Goal: Use online tool/utility: Utilize a website feature to perform a specific function

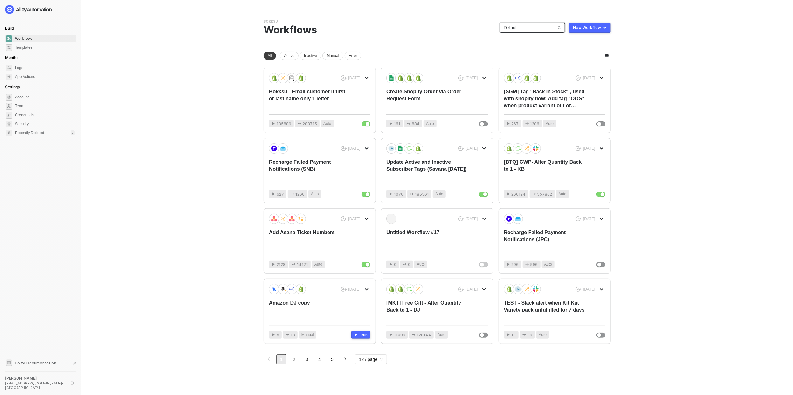
click at [531, 29] on span "Default" at bounding box center [533, 28] width 58 height 10
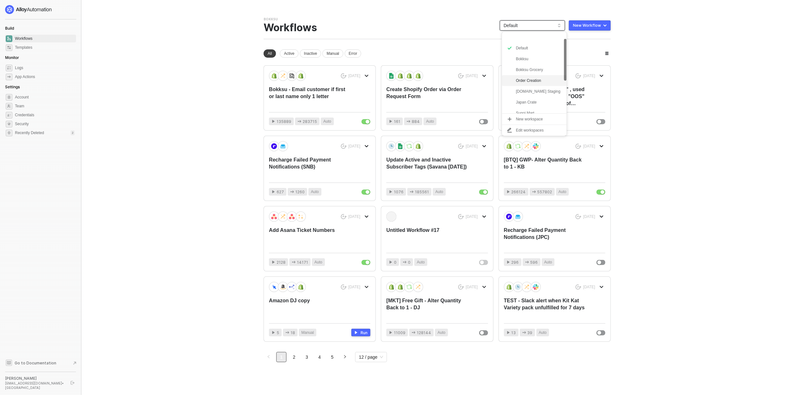
scroll to position [81, 0]
click at [534, 86] on div "btq-hashi" at bounding box center [539, 86] width 47 height 8
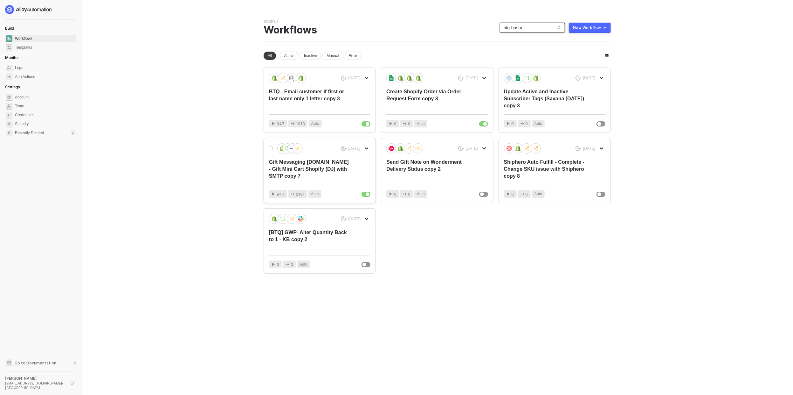
click at [337, 169] on div "Gift Messaging [DOMAIN_NAME] - Gift Mini Cart Shopify (DJ) with SMTP copy 7" at bounding box center [309, 168] width 81 height 21
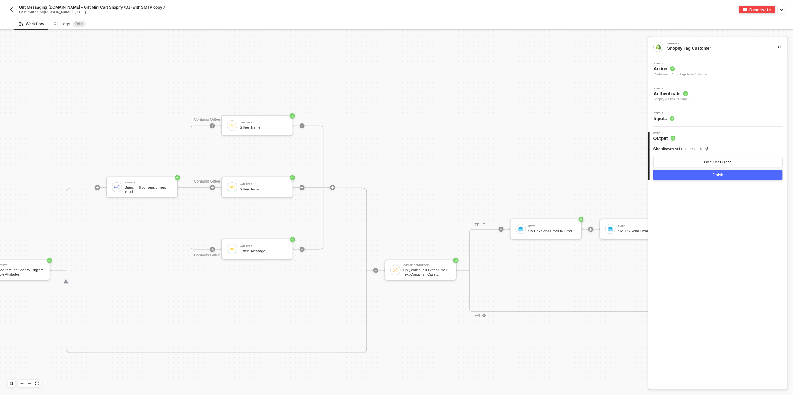
scroll to position [343, 258]
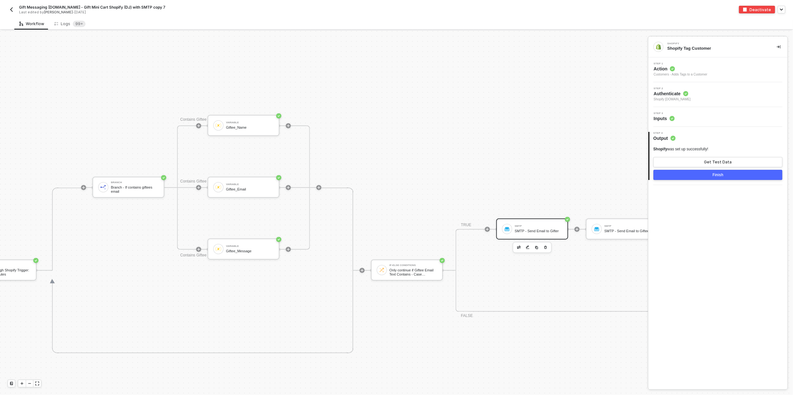
click at [527, 227] on div "SMTP" at bounding box center [539, 226] width 48 height 3
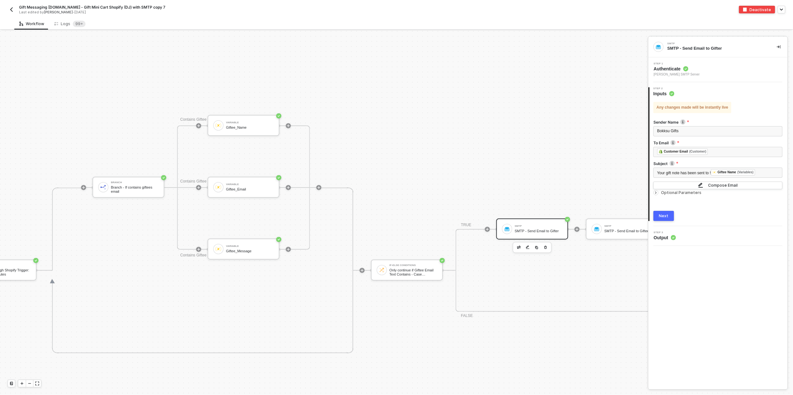
click at [12, 11] on img "button" at bounding box center [11, 9] width 5 height 5
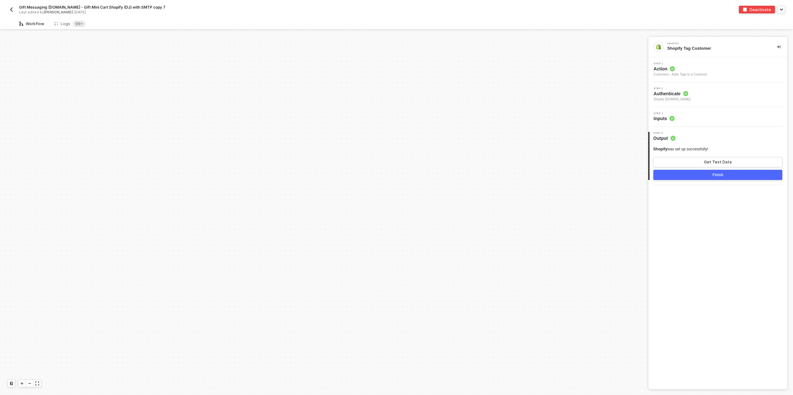
scroll to position [540, 0]
click at [788, 8] on div "Gift Messaging [DOMAIN_NAME] - Gift Mini Cart Shopify (DJ) with SMTP copy 7 Las…" at bounding box center [396, 9] width 793 height 18
click at [781, 9] on icon "button" at bounding box center [782, 9] width 3 height 1
click at [73, 24] on sup "99+" at bounding box center [79, 24] width 13 height 6
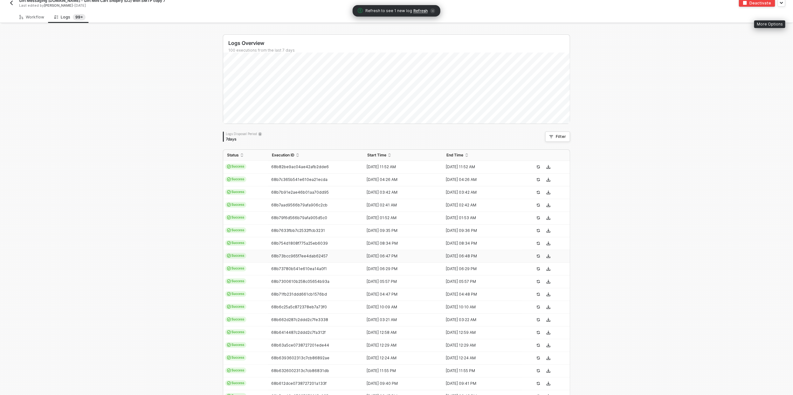
scroll to position [0, 0]
